Goal: Task Accomplishment & Management: Manage account settings

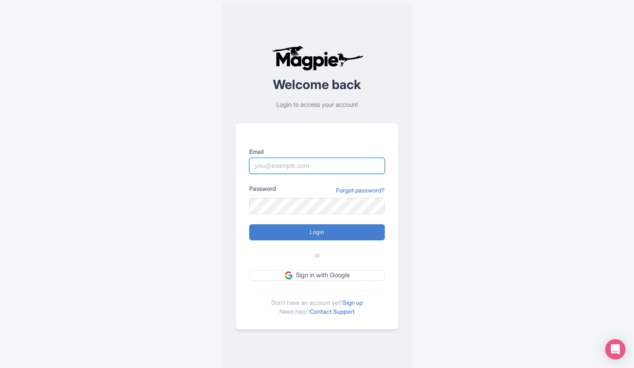
click at [322, 164] on input "Email" at bounding box center [317, 166] width 136 height 16
type input "rositsag@bigbustours.com"
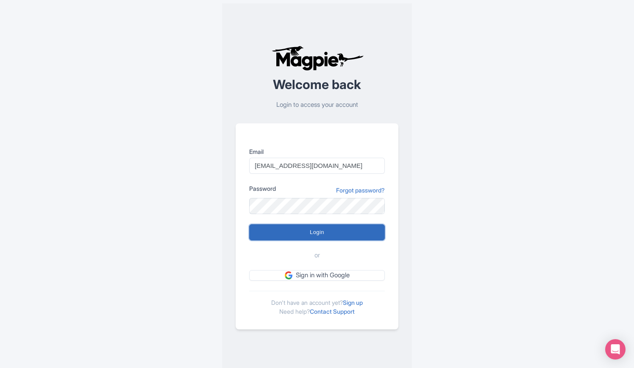
click at [322, 234] on input "Login" at bounding box center [317, 232] width 136 height 16
type input "Logging in..."
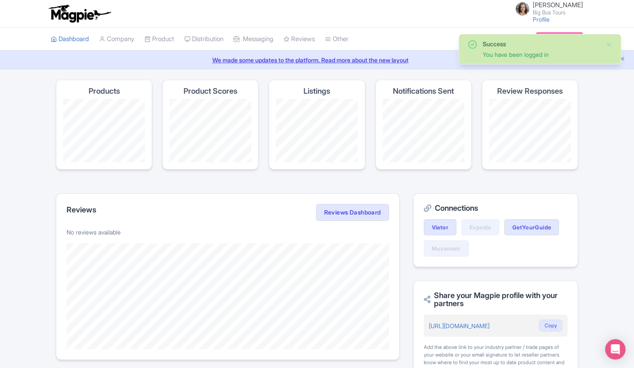
drag, startPoint x: 613, startPoint y: 301, endPoint x: 613, endPoint y: 307, distance: 6.8
click at [615, 303] on div "Success You have been logged in Magpie recommends Look into TUI Musement as a d…" at bounding box center [317, 362] width 634 height 564
